Goal: Task Accomplishment & Management: Manage account settings

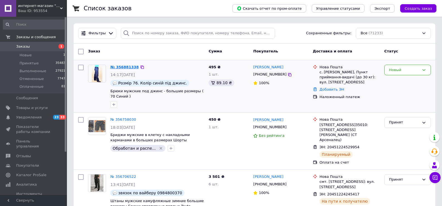
click at [125, 67] on link "№ 356881338" at bounding box center [124, 67] width 28 height 4
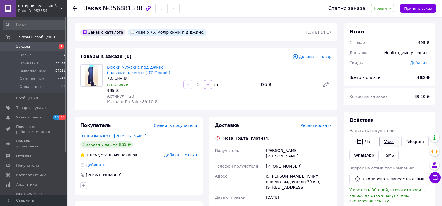
click at [387, 143] on link "Viber" at bounding box center [389, 142] width 20 height 12
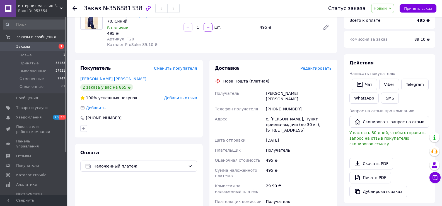
scroll to position [59, 0]
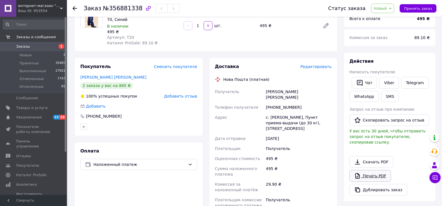
click at [376, 171] on link "Печать PDF" at bounding box center [370, 176] width 42 height 12
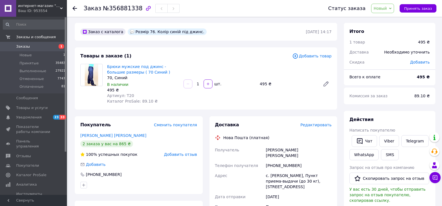
click at [390, 5] on span "Новый" at bounding box center [382, 8] width 23 height 9
click at [382, 38] on li "Отменен" at bounding box center [386, 36] width 30 height 8
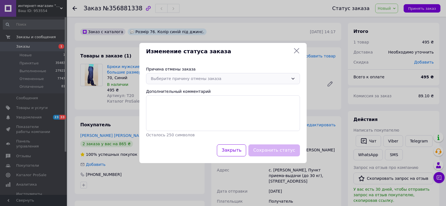
click at [207, 79] on div "Выберите причину отмены заказа" at bounding box center [220, 79] width 138 height 6
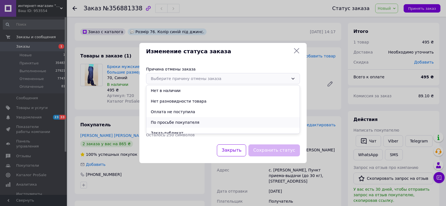
click at [198, 121] on li "По просьбе покупателя" at bounding box center [222, 122] width 153 height 11
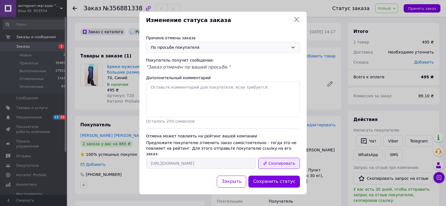
click at [276, 163] on button "Скопировать" at bounding box center [279, 163] width 42 height 11
click at [296, 23] on icon at bounding box center [296, 19] width 7 height 7
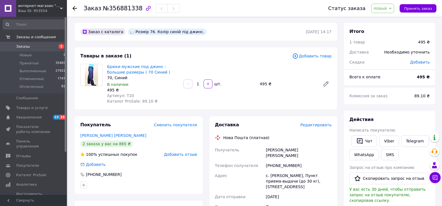
click at [39, 45] on span "Заказы" at bounding box center [33, 46] width 35 height 5
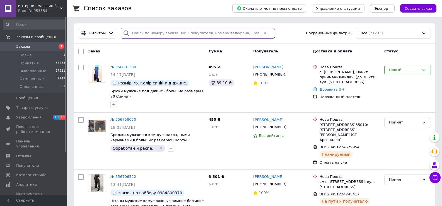
click at [137, 33] on input "search" at bounding box center [198, 33] width 154 height 11
paste input "[PHONE_NUMBER]"
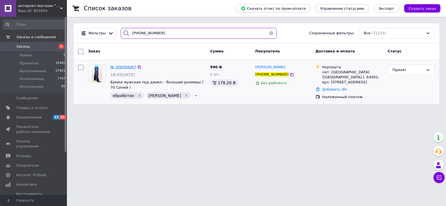
type input "[PHONE_NUMBER]"
click at [122, 65] on span "№ 356594067" at bounding box center [123, 67] width 26 height 4
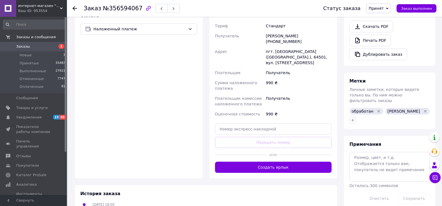
scroll to position [228, 0]
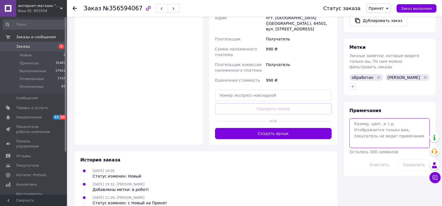
click at [356, 119] on textarea at bounding box center [389, 133] width 80 height 30
paste textarea "Відправлення №0505352068319"
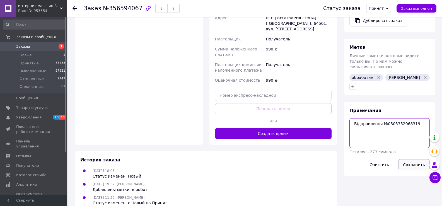
type textarea "Відправлення №0505352068319"
click at [410, 159] on button "Сохранить" at bounding box center [413, 164] width 31 height 11
drag, startPoint x: 384, startPoint y: 114, endPoint x: 416, endPoint y: 114, distance: 32.0
click at [416, 118] on textarea "Відправлення №0505352068319" at bounding box center [389, 133] width 80 height 30
click at [237, 90] on input "text" at bounding box center [273, 95] width 117 height 11
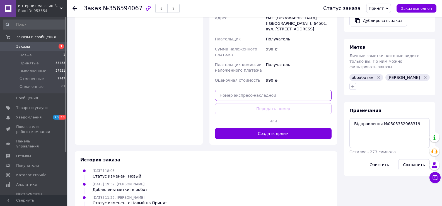
paste input "0505352068319"
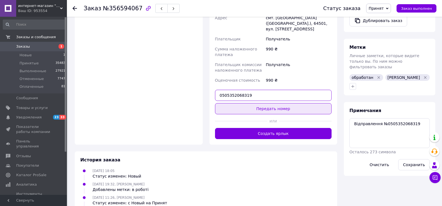
type input "0505352068319"
click at [245, 103] on button "Передать номер" at bounding box center [273, 108] width 117 height 11
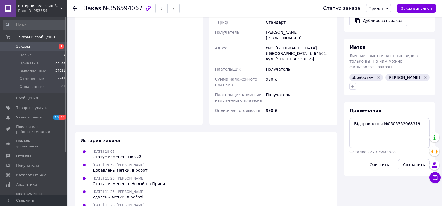
click at [33, 49] on span "Заказы" at bounding box center [33, 46] width 35 height 5
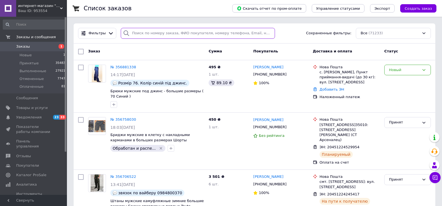
click at [150, 32] on input "search" at bounding box center [198, 33] width 154 height 11
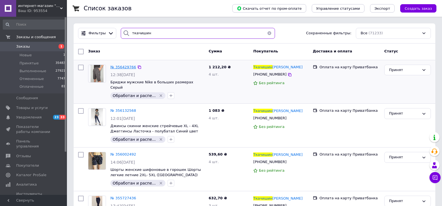
type input "ткачишин"
click at [120, 67] on span "№ 356429766" at bounding box center [123, 67] width 26 height 4
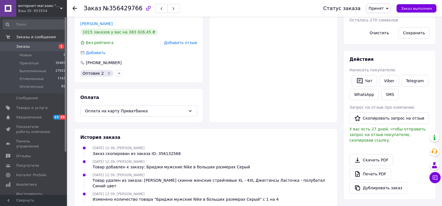
scroll to position [129, 0]
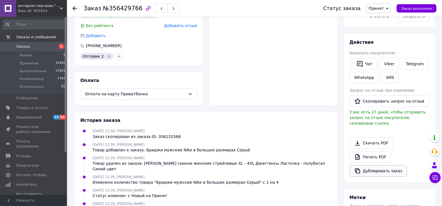
click at [386, 167] on button "Дублировать заказ" at bounding box center [378, 171] width 58 height 12
click at [33, 43] on link "Заказы 1" at bounding box center [34, 46] width 69 height 9
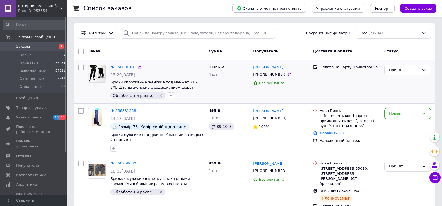
click at [119, 67] on link "№ 356896181" at bounding box center [123, 67] width 26 height 4
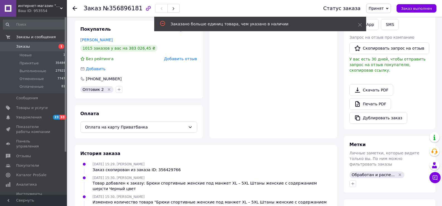
scroll to position [100, 0]
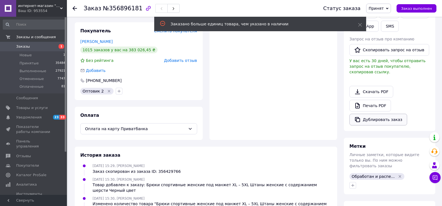
click at [378, 115] on button "Дублировать заказ" at bounding box center [378, 120] width 58 height 12
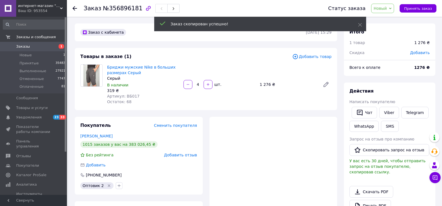
click at [319, 57] on span "Добавить товар" at bounding box center [311, 56] width 39 height 6
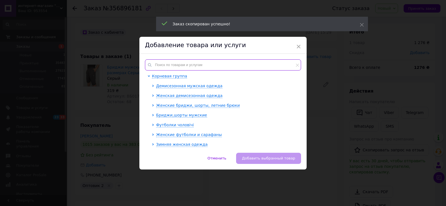
click at [172, 61] on input "text" at bounding box center [223, 64] width 156 height 11
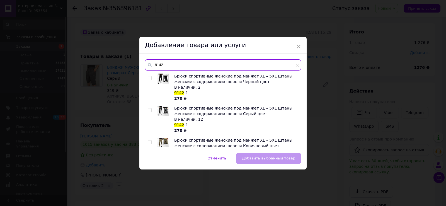
type input "9142"
click at [149, 78] on input "checkbox" at bounding box center [150, 78] width 4 height 4
checkbox input "true"
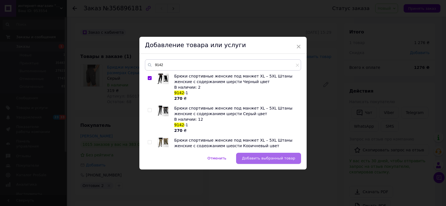
click at [269, 158] on span "Добавить выбранный товар" at bounding box center [268, 158] width 53 height 4
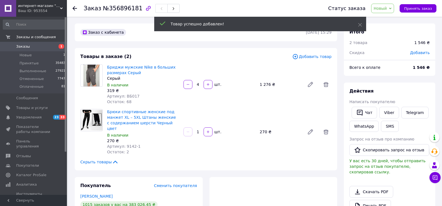
click at [200, 130] on input "1" at bounding box center [197, 132] width 9 height 4
type input "4"
click at [326, 84] on icon at bounding box center [325, 84] width 5 height 5
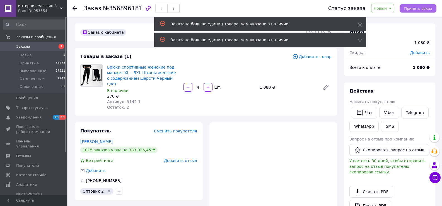
click at [424, 9] on span "Принять заказ" at bounding box center [418, 8] width 28 height 4
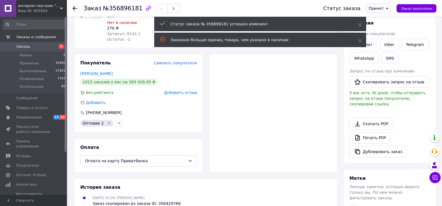
scroll to position [155, 0]
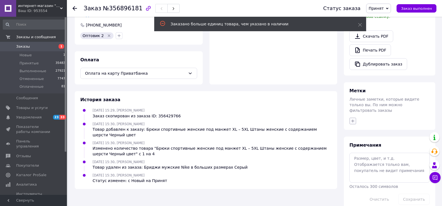
click at [353, 119] on icon "button" at bounding box center [352, 121] width 4 height 4
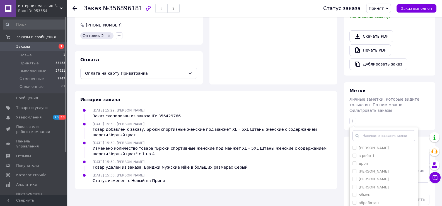
click at [354, 206] on input "Обработан и распечатан" at bounding box center [354, 210] width 4 height 4
checkbox input "true"
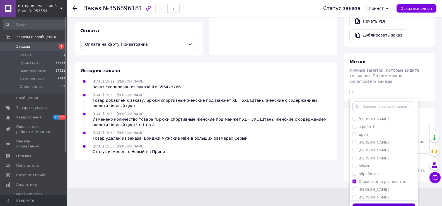
click at [396, 203] on button "Добавить метку" at bounding box center [383, 208] width 63 height 11
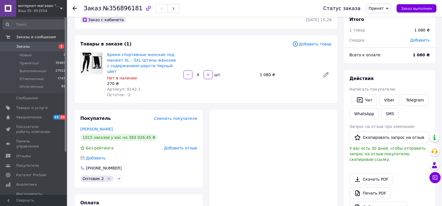
scroll to position [13, 0]
click at [417, 40] on span "Добавить" at bounding box center [420, 39] width 20 height 4
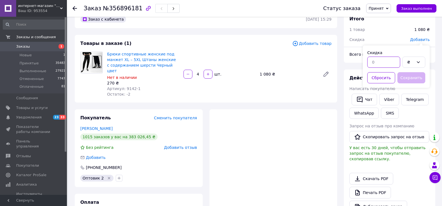
click at [374, 61] on input "text" at bounding box center [383, 62] width 33 height 11
type input "5"
click at [421, 60] on div "₴" at bounding box center [413, 62] width 23 height 11
click at [418, 82] on li "%" at bounding box center [413, 84] width 22 height 11
click at [414, 80] on button "Сохранить" at bounding box center [411, 77] width 28 height 11
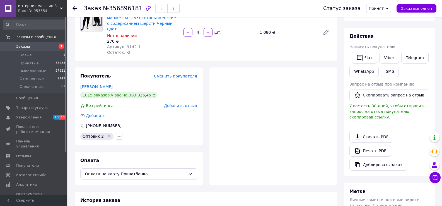
scroll to position [81, 0]
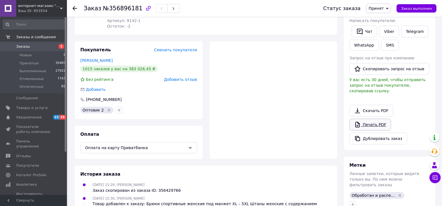
click at [380, 120] on link "Печать PDF" at bounding box center [370, 125] width 42 height 12
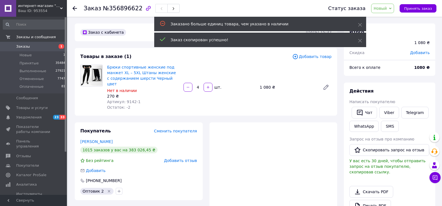
click at [312, 58] on span "Добавить товар" at bounding box center [311, 56] width 39 height 6
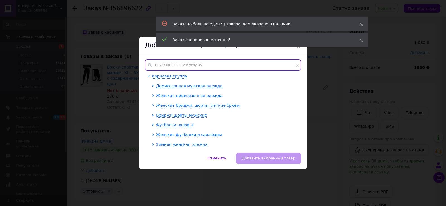
click at [170, 65] on input "text" at bounding box center [223, 64] width 156 height 11
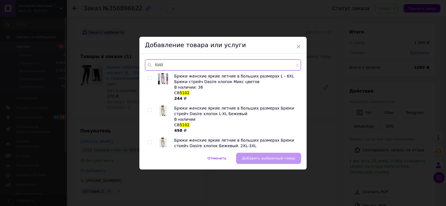
type input "5102"
click at [149, 78] on input "checkbox" at bounding box center [150, 78] width 4 height 4
checkbox input "true"
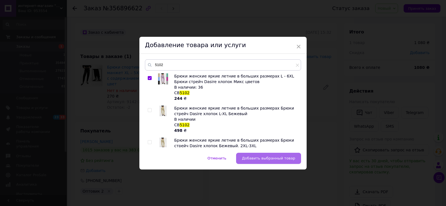
click at [270, 157] on span "Добавить выбранный товар" at bounding box center [268, 158] width 53 height 4
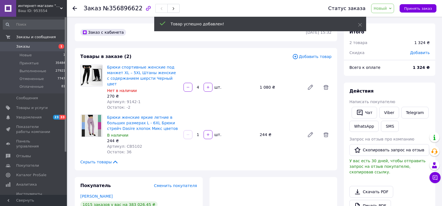
click at [198, 133] on input "1" at bounding box center [197, 135] width 9 height 4
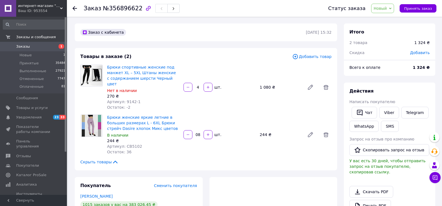
type input "8"
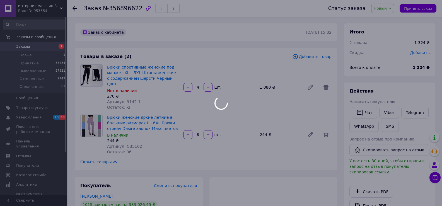
type input "8"
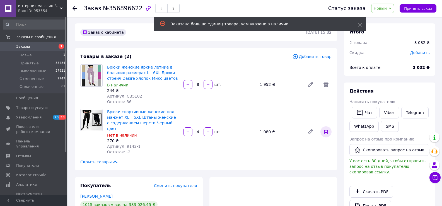
click at [327, 128] on icon at bounding box center [325, 131] width 7 height 7
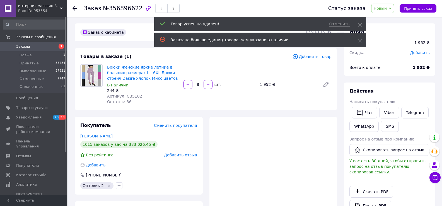
click at [420, 53] on span "Добавить" at bounding box center [420, 52] width 20 height 4
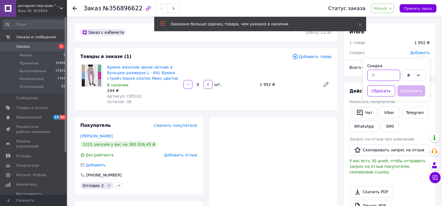
click at [388, 73] on input "text" at bounding box center [383, 75] width 33 height 11
type input "5"
click at [416, 73] on div "₴" at bounding box center [413, 75] width 23 height 11
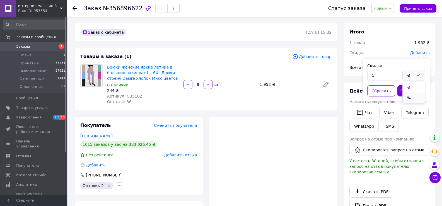
click at [416, 95] on li "%" at bounding box center [413, 98] width 22 height 11
click at [415, 93] on button "Сохранить" at bounding box center [411, 90] width 28 height 11
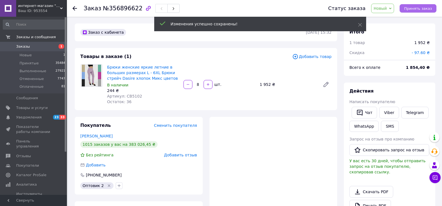
click at [421, 6] on span "Принять заказ" at bounding box center [418, 8] width 28 height 4
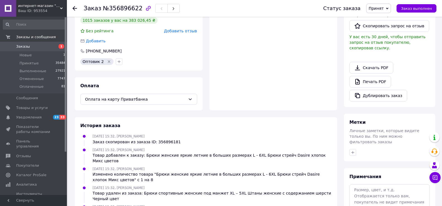
scroll to position [155, 0]
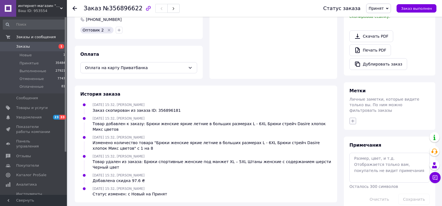
click at [352, 119] on icon "button" at bounding box center [352, 121] width 4 height 4
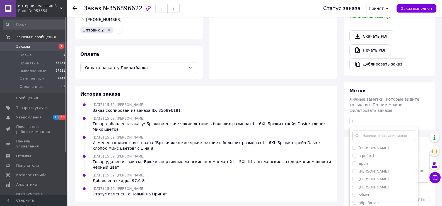
click at [354, 206] on input "Обработан и распечатан" at bounding box center [354, 210] width 4 height 4
checkbox input "true"
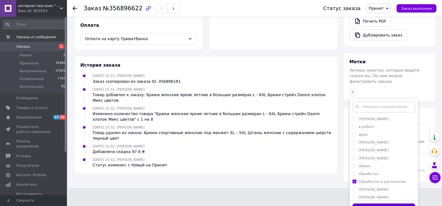
click at [397, 203] on button "Добавить метку" at bounding box center [383, 208] width 63 height 11
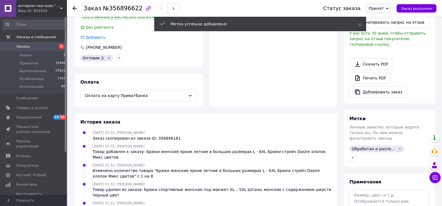
scroll to position [127, 0]
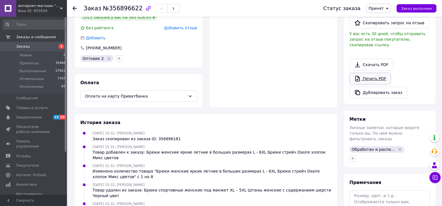
click at [370, 73] on link "Печать PDF" at bounding box center [370, 79] width 42 height 12
